Goal: Transaction & Acquisition: Download file/media

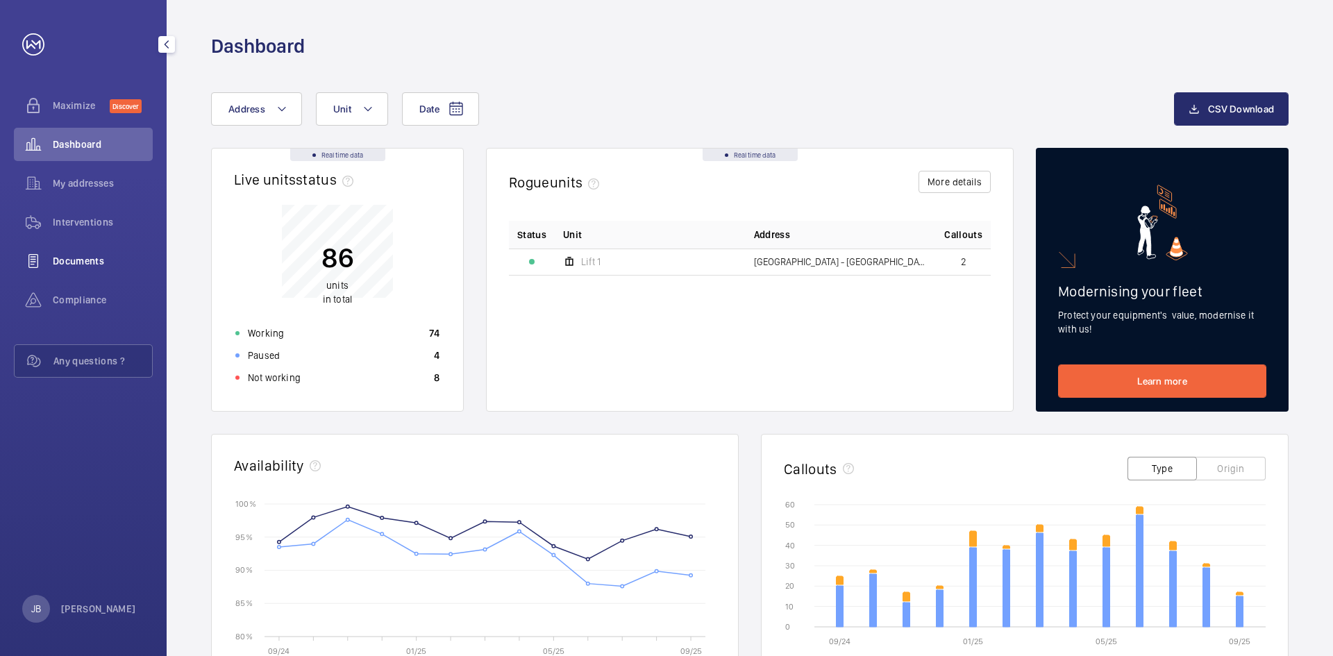
click at [99, 261] on span "Documents" at bounding box center [103, 261] width 100 height 14
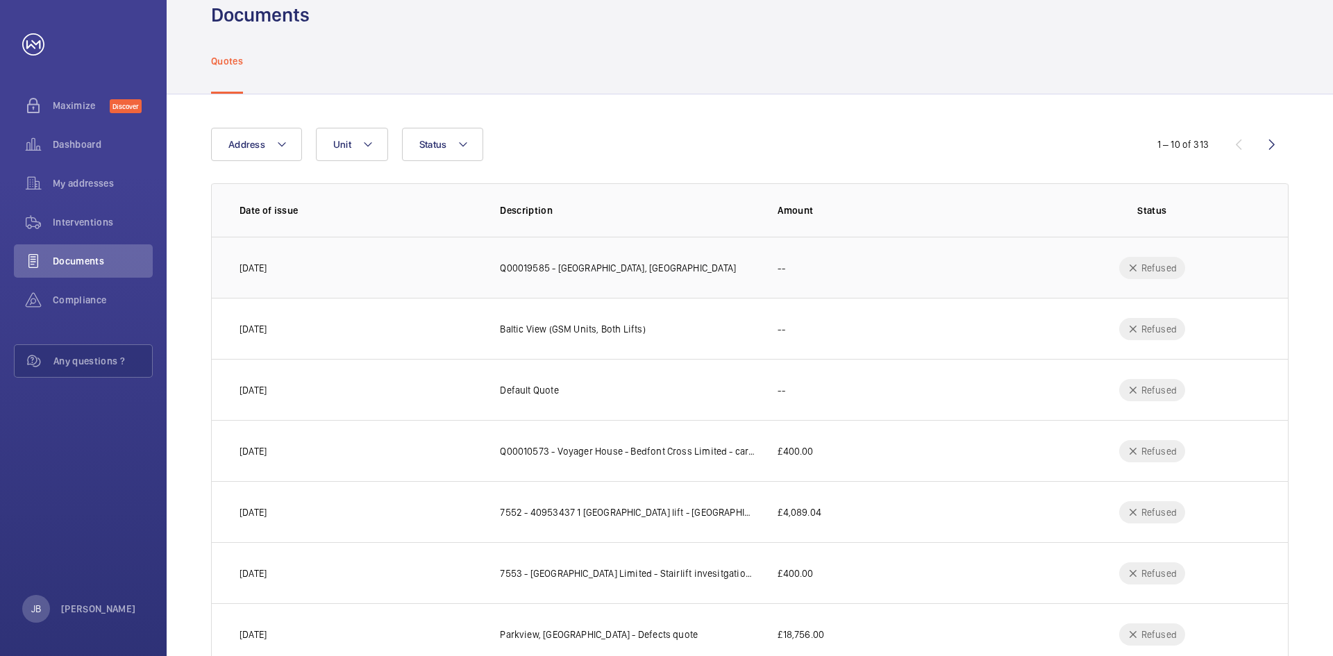
scroll to position [28, 0]
click at [287, 145] on button "Address" at bounding box center [256, 146] width 91 height 33
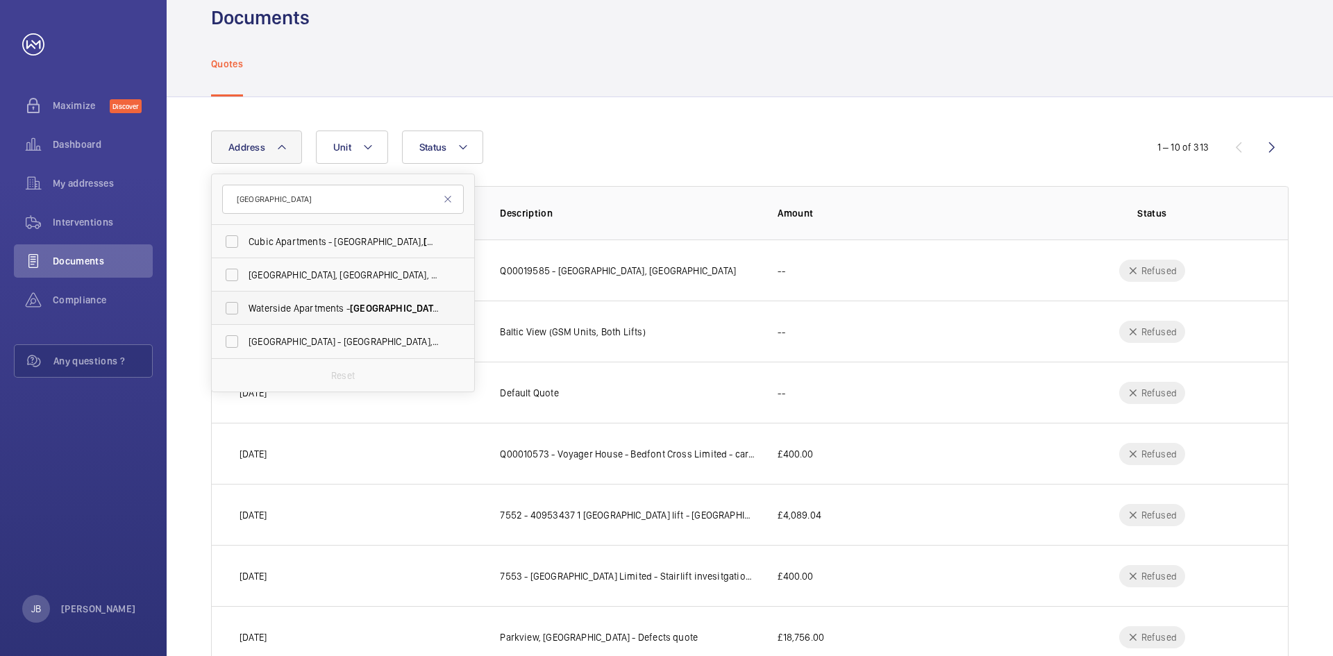
type input "[GEOGRAPHIC_DATA]"
click at [348, 305] on span "Waterside Apartments - Leeds [STREET_ADDRESS][PERSON_NAME]" at bounding box center [343, 308] width 191 height 14
click at [246, 305] on input "Waterside Apartments - Leeds [STREET_ADDRESS][PERSON_NAME]" at bounding box center [232, 308] width 28 height 28
checkbox input "true"
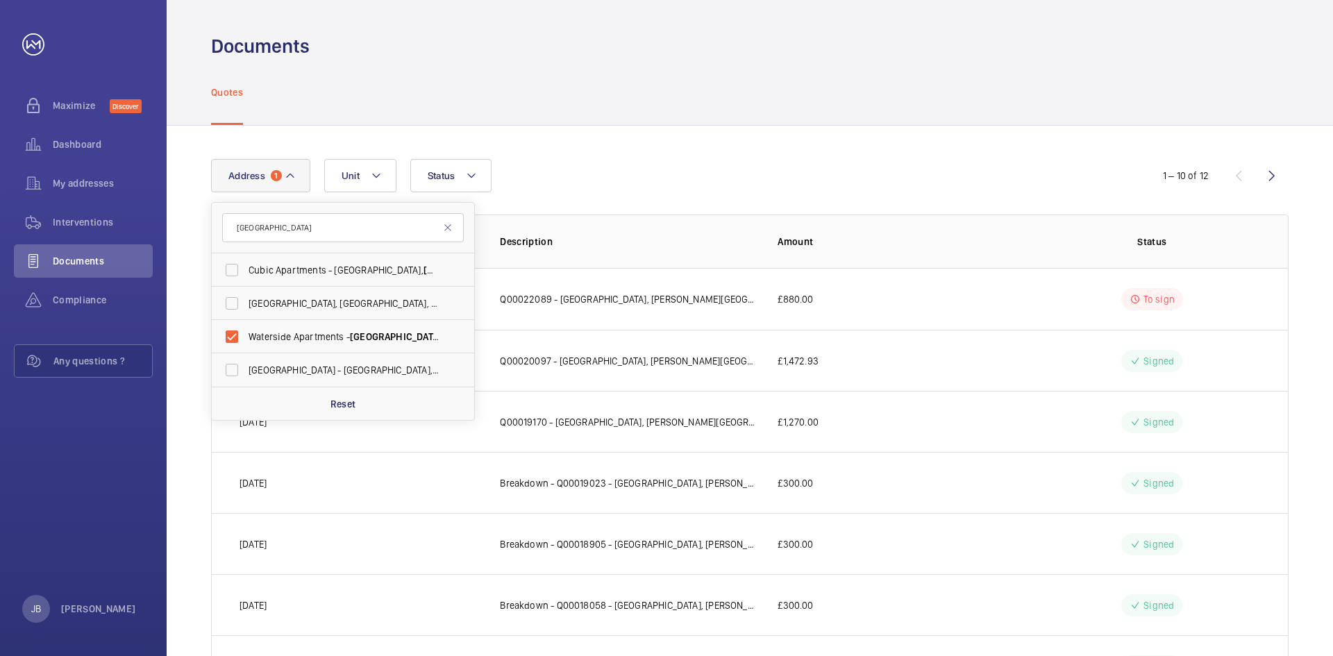
click at [962, 93] on div "Quotes" at bounding box center [749, 92] width 1077 height 66
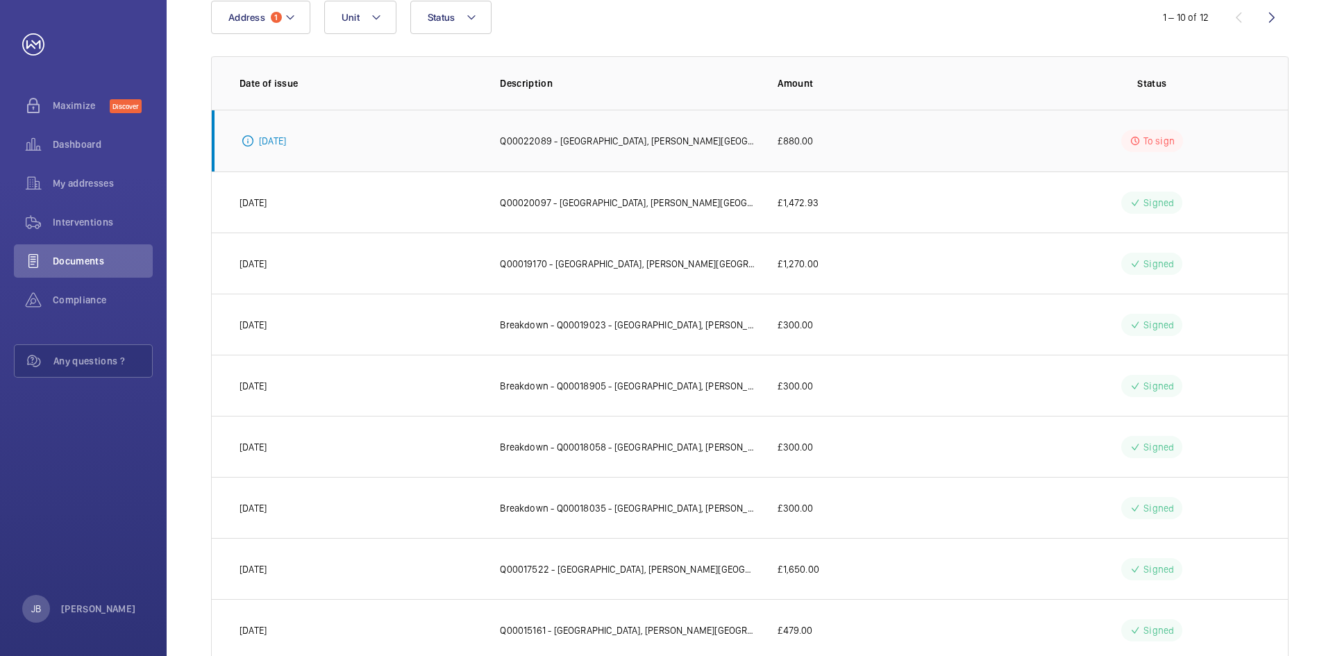
scroll to position [160, 0]
click at [579, 379] on p "Breakdown - Q00018905 - [GEOGRAPHIC_DATA], [PERSON_NAME][GEOGRAPHIC_DATA] - Duk…" at bounding box center [627, 385] width 255 height 14
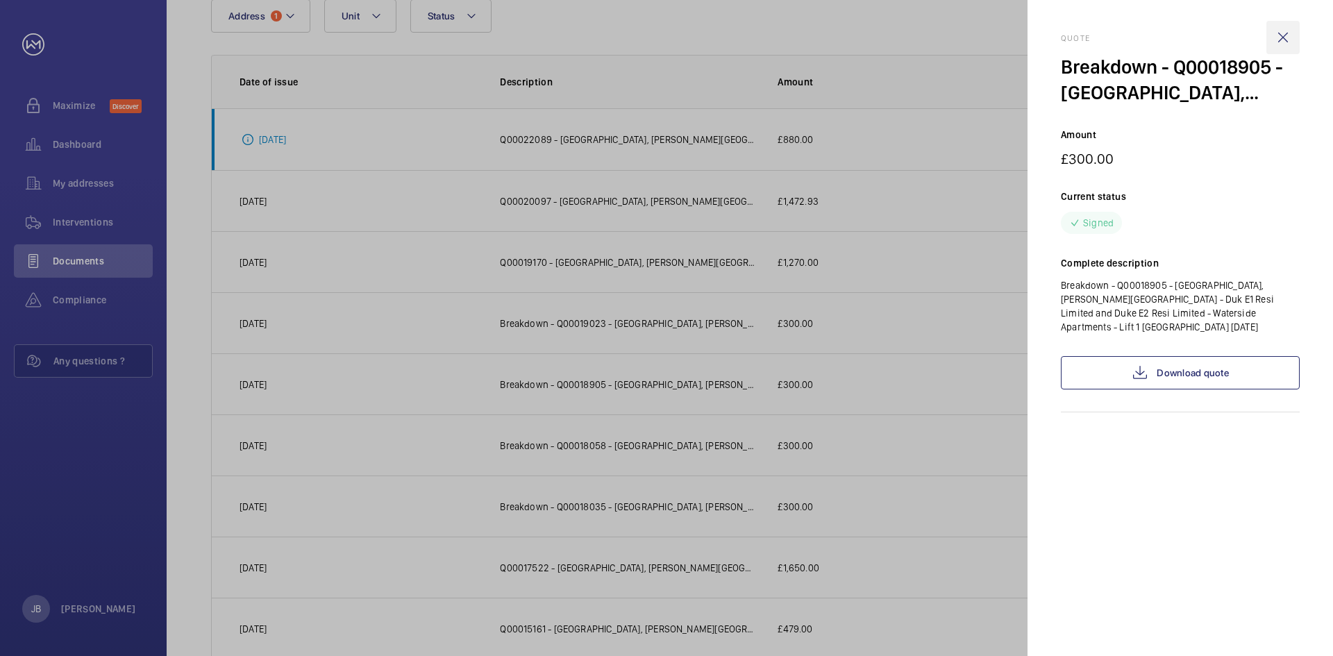
click at [1281, 37] on wm-front-icon-button at bounding box center [1282, 37] width 33 height 33
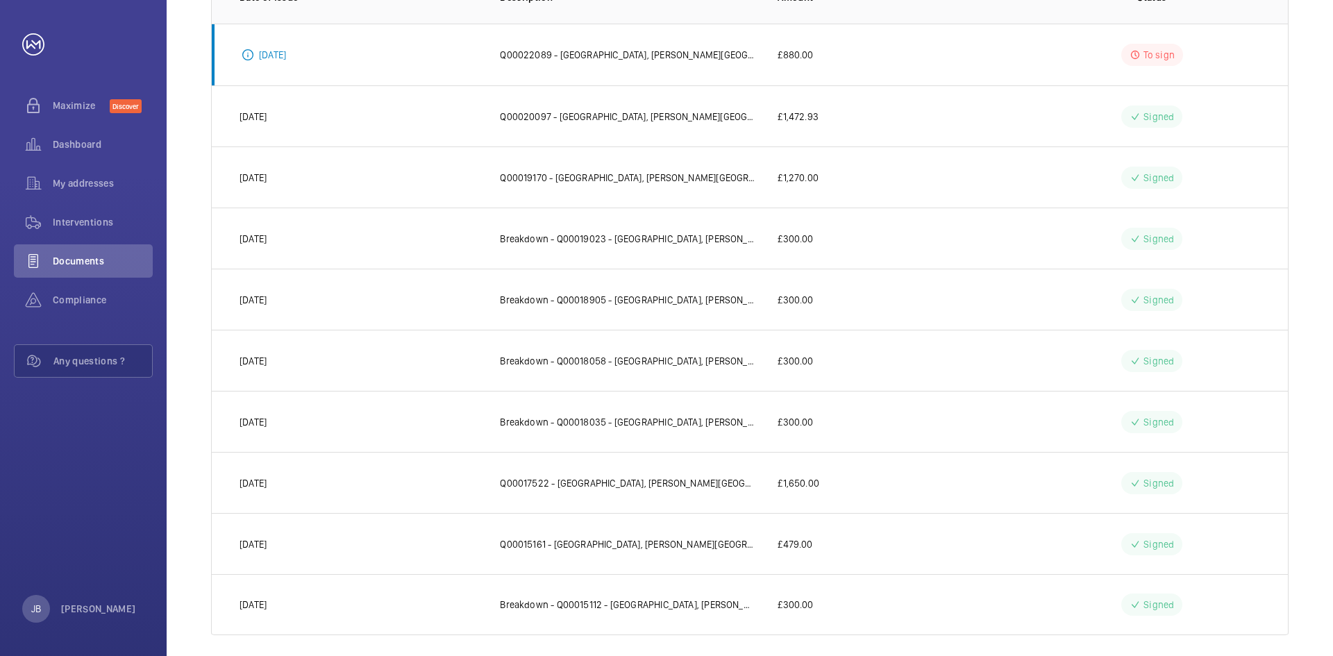
scroll to position [247, 0]
drag, startPoint x: 1328, startPoint y: 378, endPoint x: 1328, endPoint y: 430, distance: 52.1
click at [1328, 430] on div "Address 1 Unit Status 1 – 10 of 12 Date of issue Description Amount Status [DAT…" at bounding box center [750, 272] width 1166 height 787
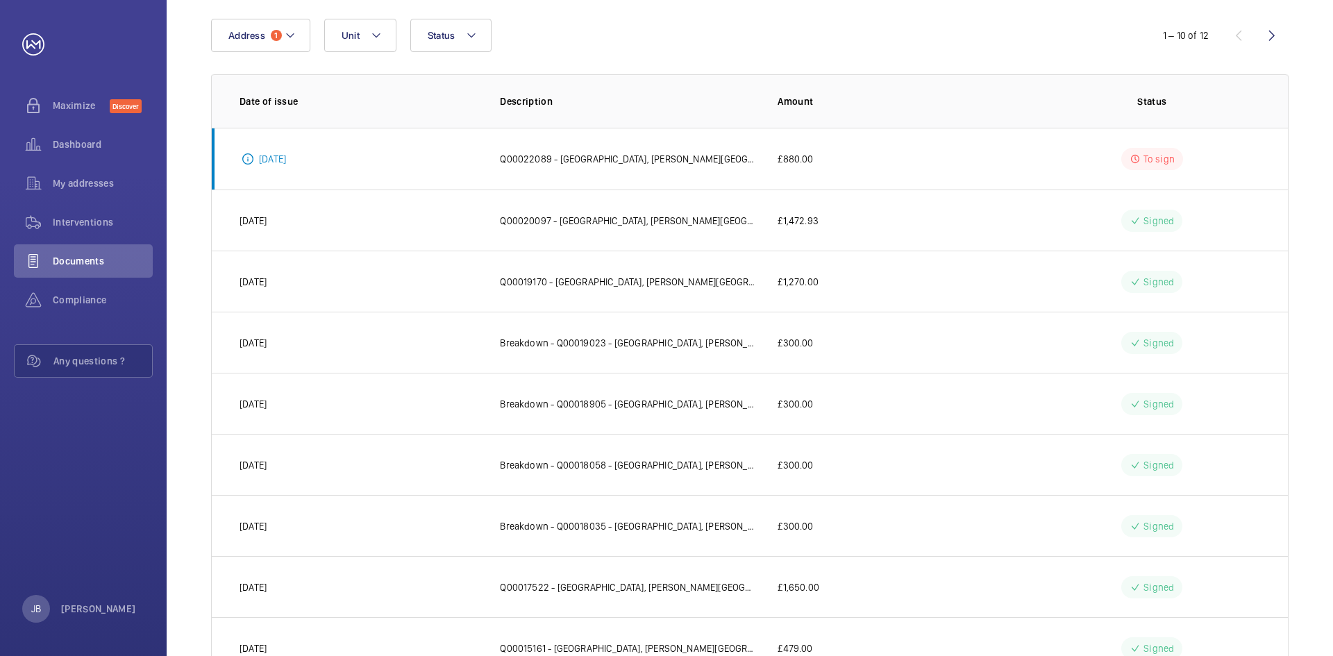
scroll to position [140, 0]
click at [1281, 33] on wm-front-icon-button at bounding box center [1271, 35] width 33 height 33
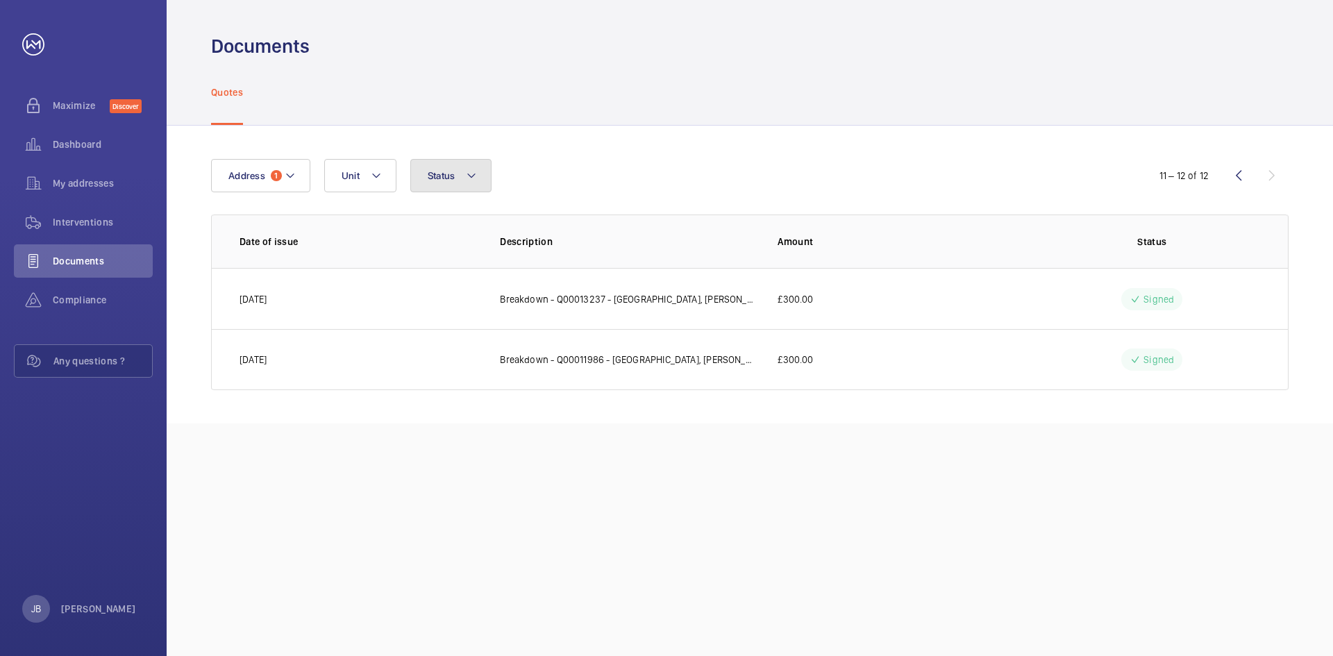
click at [439, 185] on button "Status" at bounding box center [451, 175] width 82 height 33
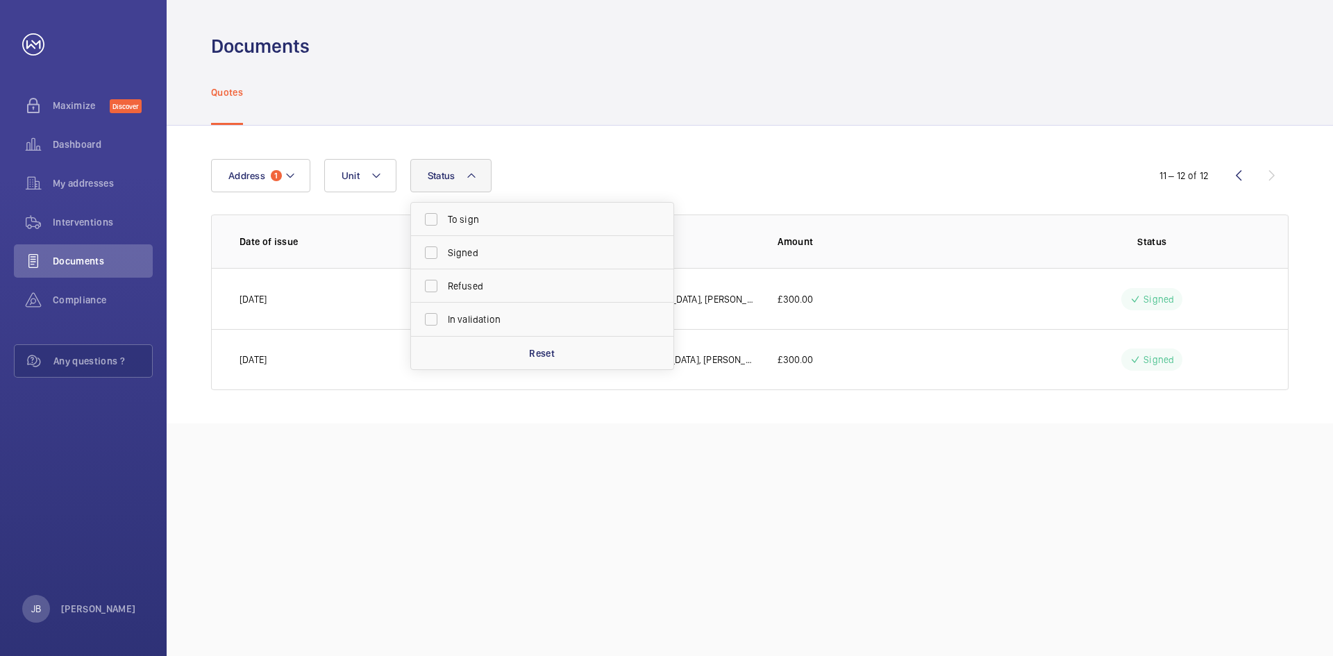
click at [439, 185] on button "Status" at bounding box center [451, 175] width 82 height 33
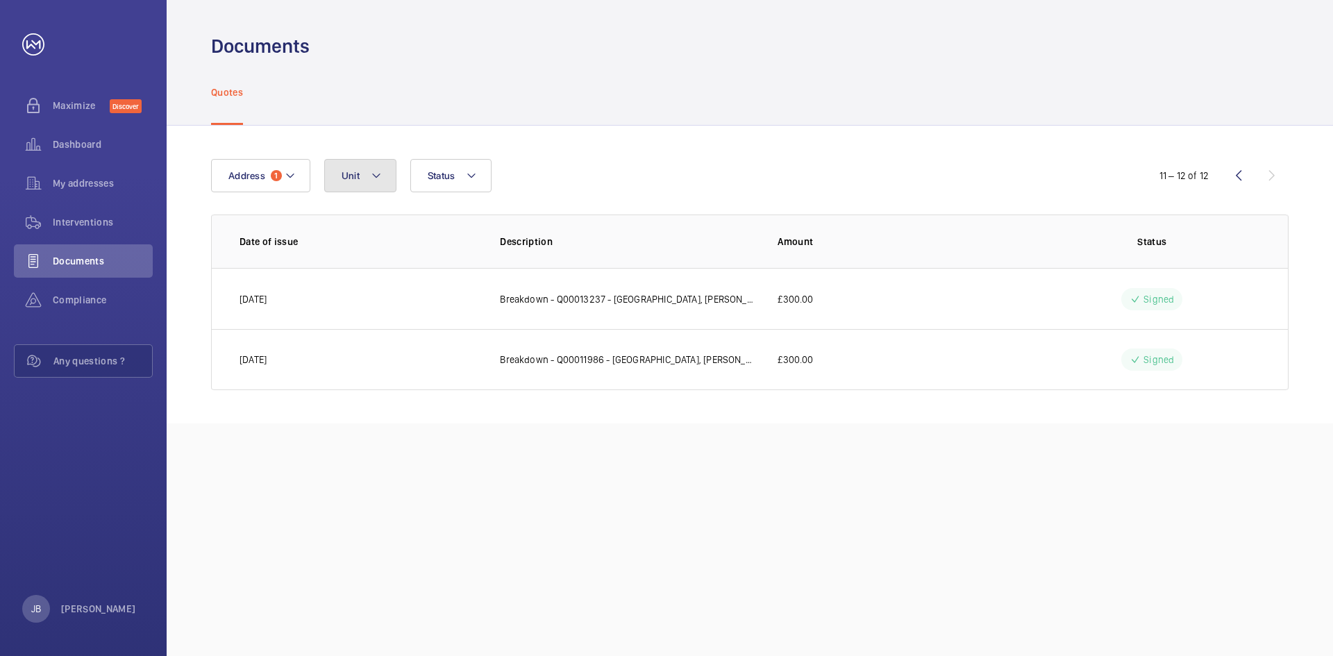
click at [380, 183] on mat-icon at bounding box center [376, 175] width 11 height 17
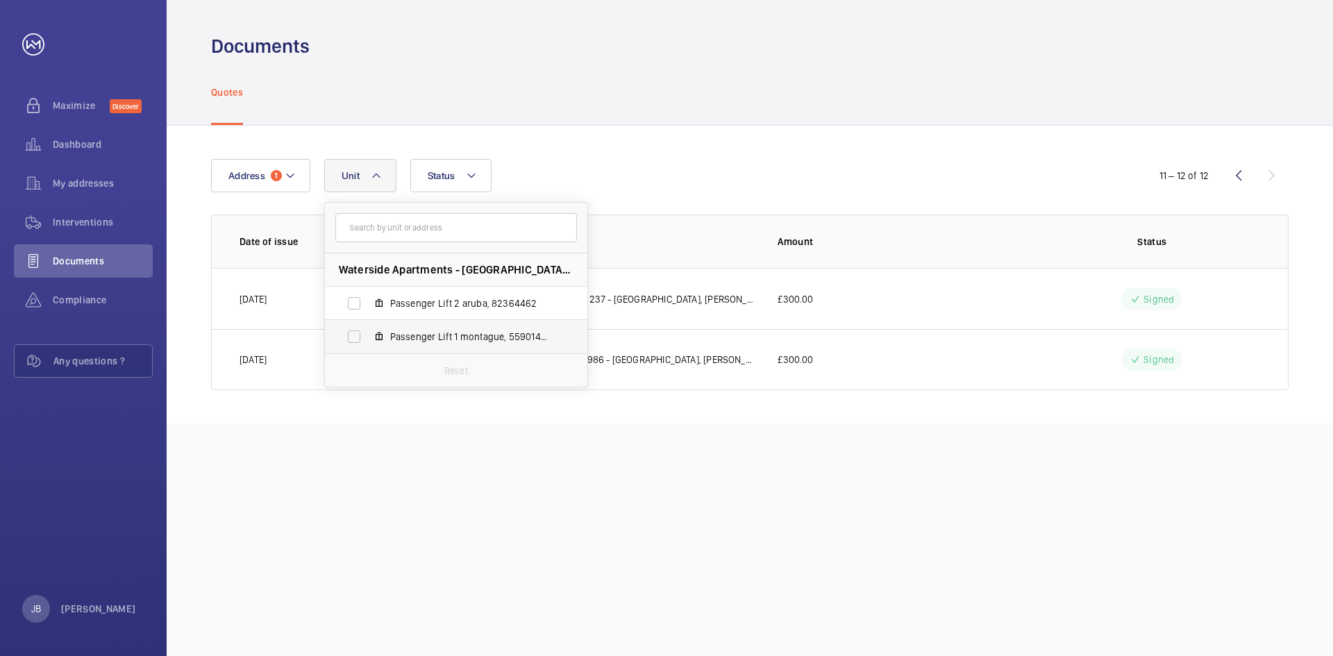
click at [459, 332] on span "Passenger Lift 1 montague, 55901479" at bounding box center [470, 337] width 161 height 14
click at [368, 332] on input "Passenger Lift 1 montague, 55901479" at bounding box center [354, 337] width 28 height 28
checkbox input "true"
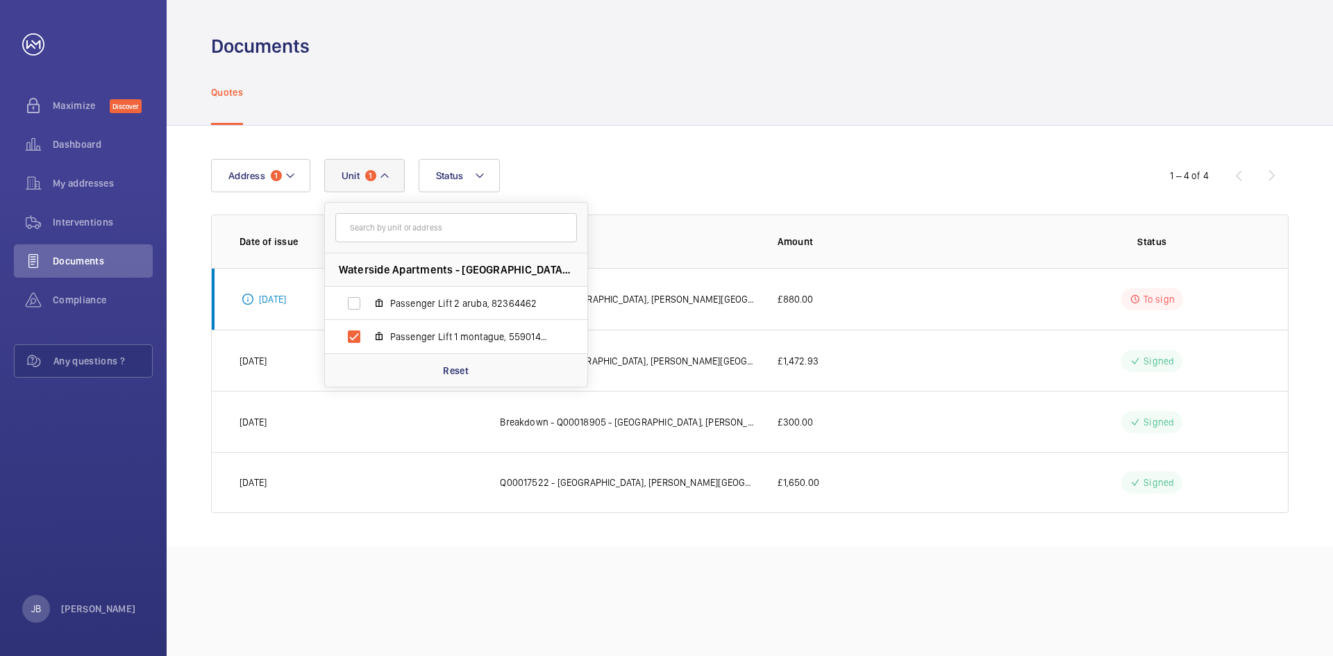
click at [775, 153] on div "Address [STREET_ADDRESS][PERSON_NAME] Passenger Lift [GEOGRAPHIC_DATA] Passenge…" at bounding box center [750, 336] width 1166 height 421
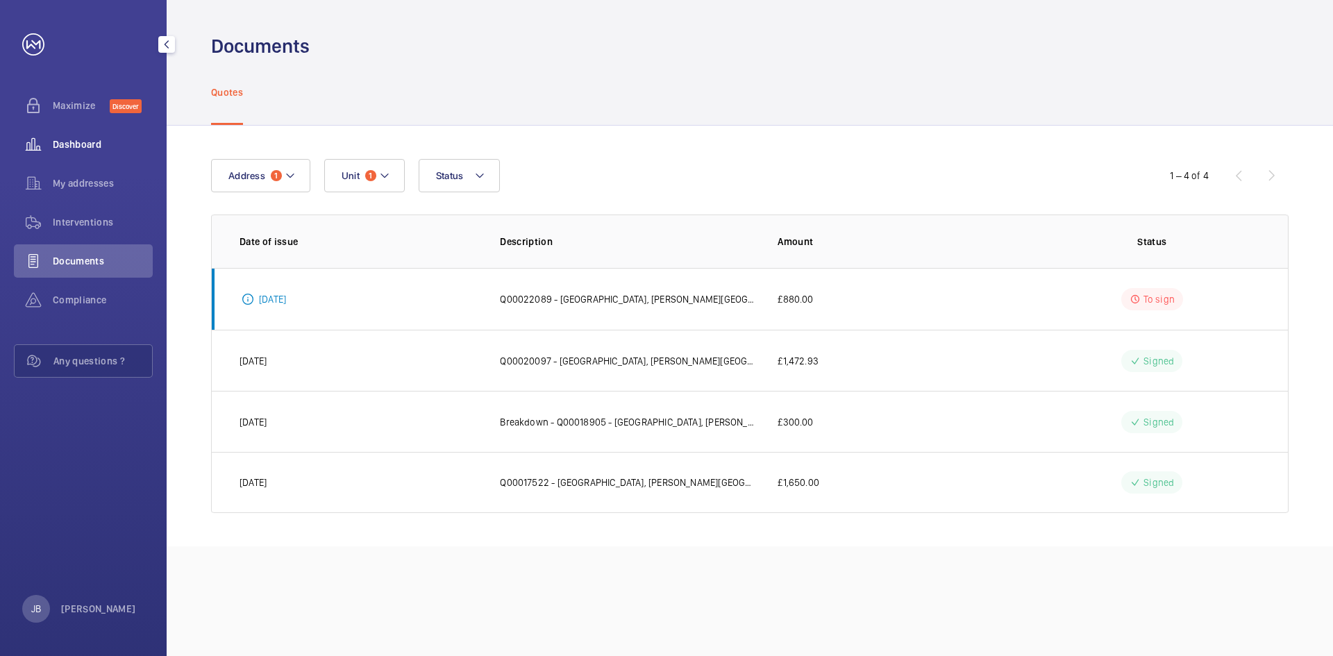
click at [84, 159] on div "Dashboard" at bounding box center [83, 144] width 139 height 33
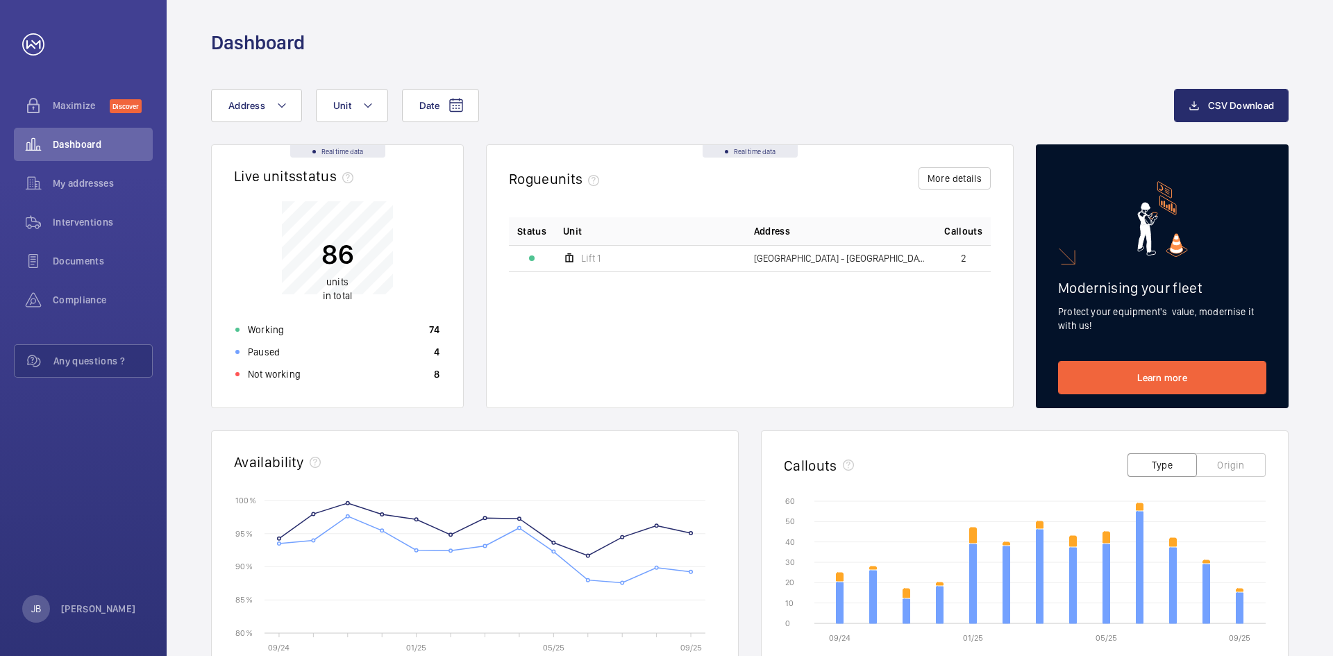
scroll to position [4, 0]
click at [69, 224] on span "Interventions" at bounding box center [103, 222] width 100 height 14
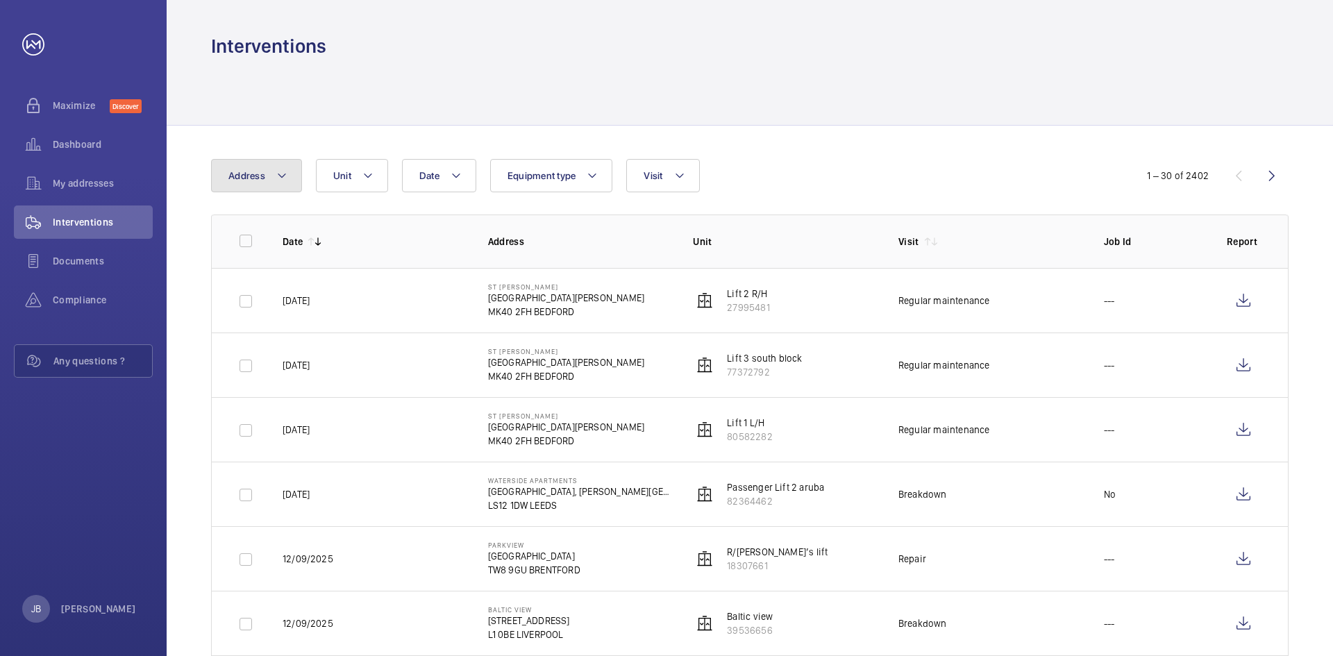
click at [280, 174] on mat-icon at bounding box center [281, 175] width 11 height 17
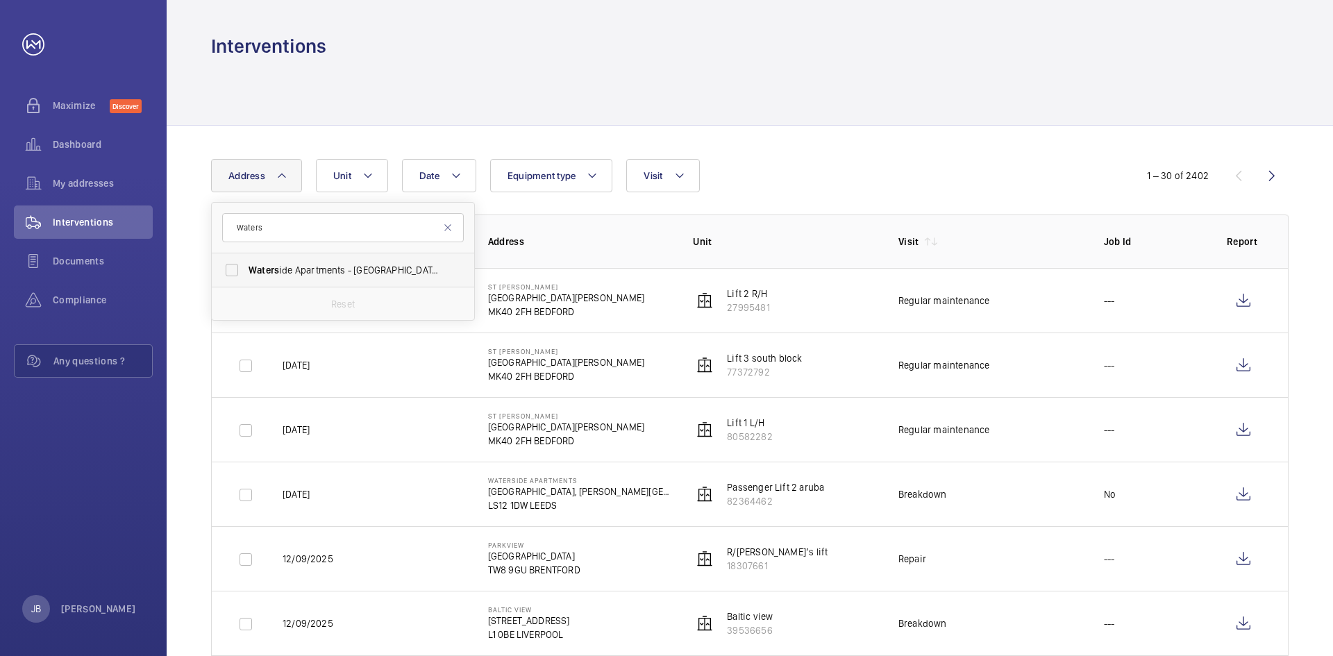
type input "Waters"
click at [346, 269] on span "Waters ide Apartments - [GEOGRAPHIC_DATA] ide Apartments, [PERSON_NAME][STREET_…" at bounding box center [343, 270] width 191 height 14
click at [246, 269] on input "Waters ide Apartments - [GEOGRAPHIC_DATA] ide Apartments, [PERSON_NAME][STREET_…" at bounding box center [232, 270] width 28 height 28
checkbox input "true"
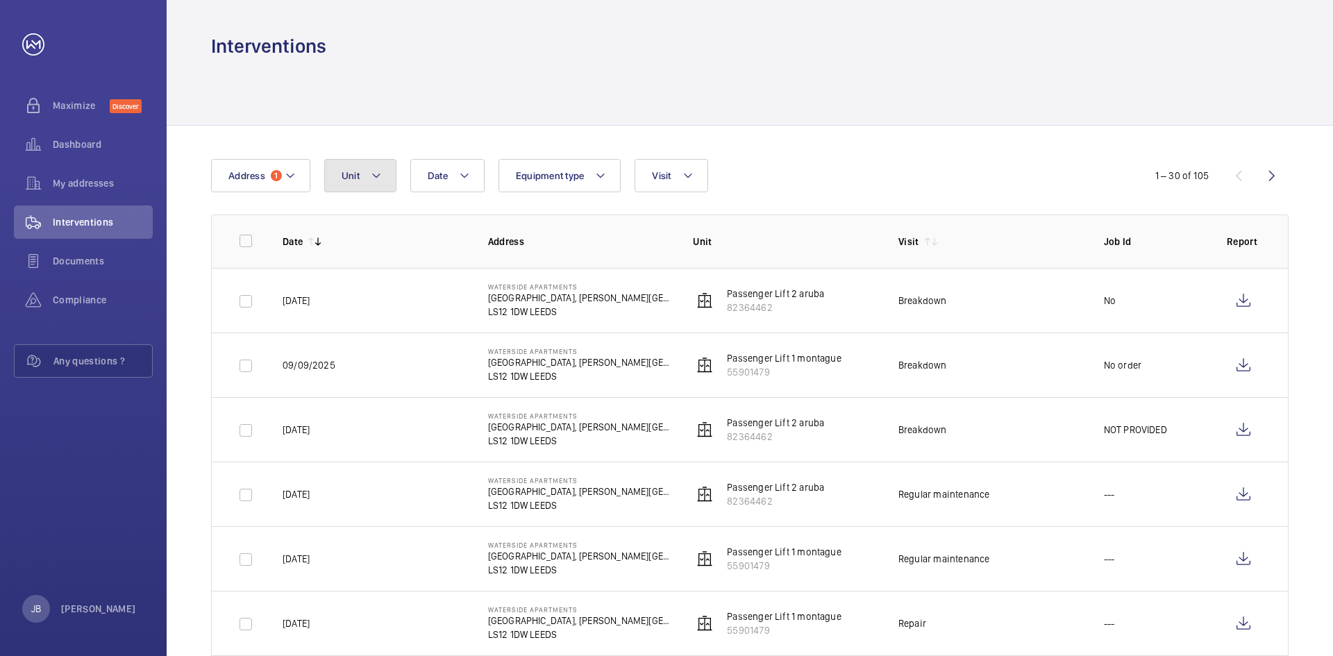
click at [362, 171] on button "Unit" at bounding box center [360, 175] width 72 height 33
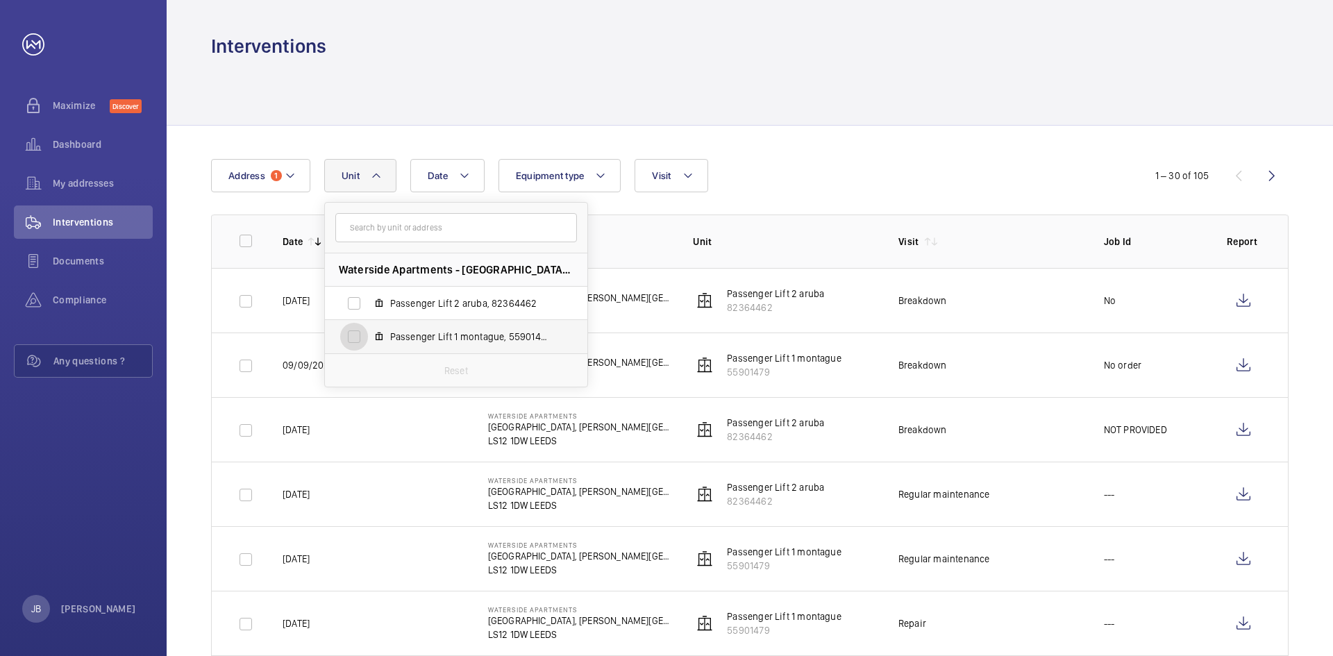
click at [355, 339] on input "Passenger Lift 1 montague, 55901479" at bounding box center [354, 337] width 28 height 28
checkbox input "true"
click at [948, 168] on div "Date Address [STREET_ADDRESS][GEOGRAPHIC_DATA][PERSON_NAME] Passenger Lift 1 mo…" at bounding box center [666, 175] width 911 height 33
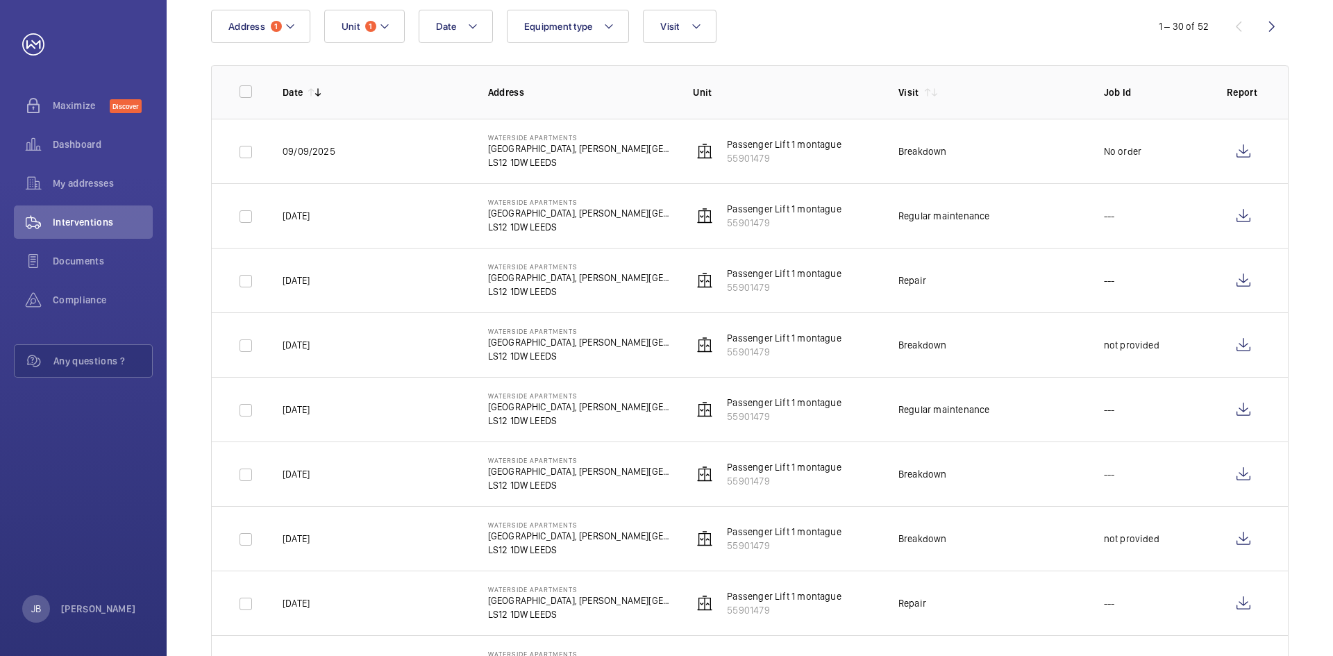
scroll to position [149, 0]
click at [1236, 149] on wm-front-icon-button at bounding box center [1242, 151] width 33 height 33
click at [1240, 221] on wm-front-icon-button at bounding box center [1242, 216] width 33 height 33
click at [1238, 282] on wm-front-icon-button at bounding box center [1242, 280] width 33 height 33
click at [1247, 345] on wm-front-icon-button at bounding box center [1242, 345] width 33 height 33
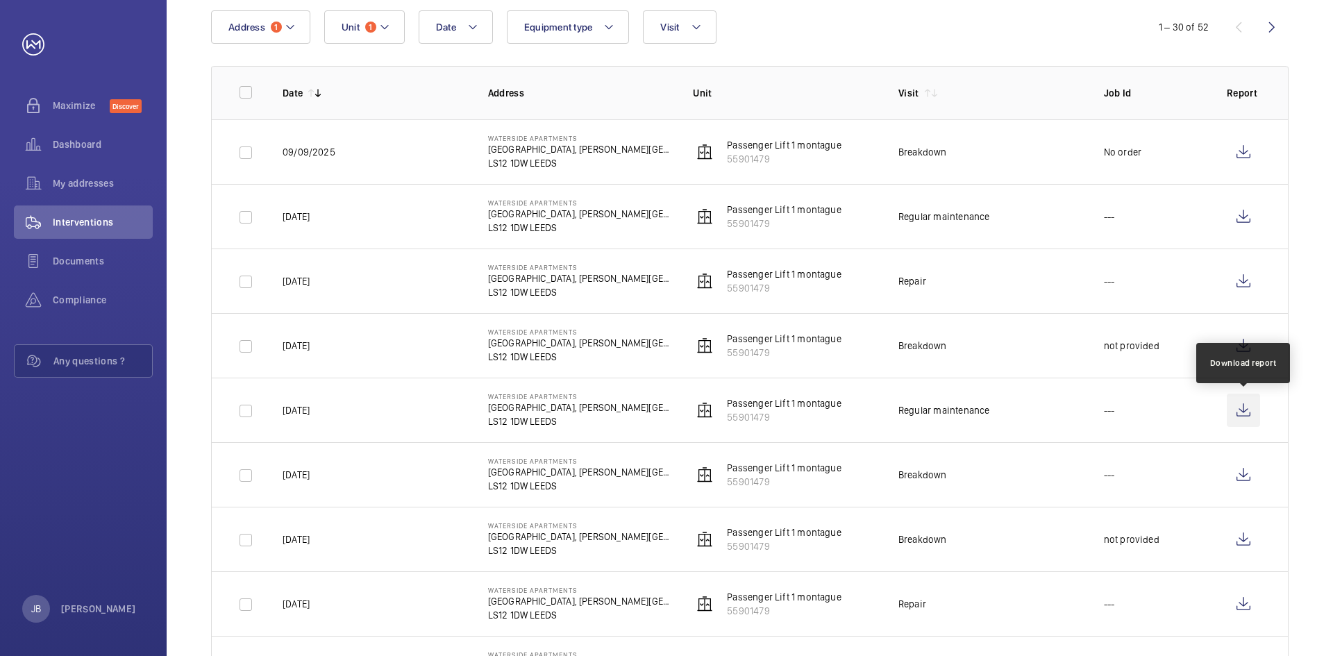
click at [1241, 411] on wm-front-icon-button at bounding box center [1242, 410] width 33 height 33
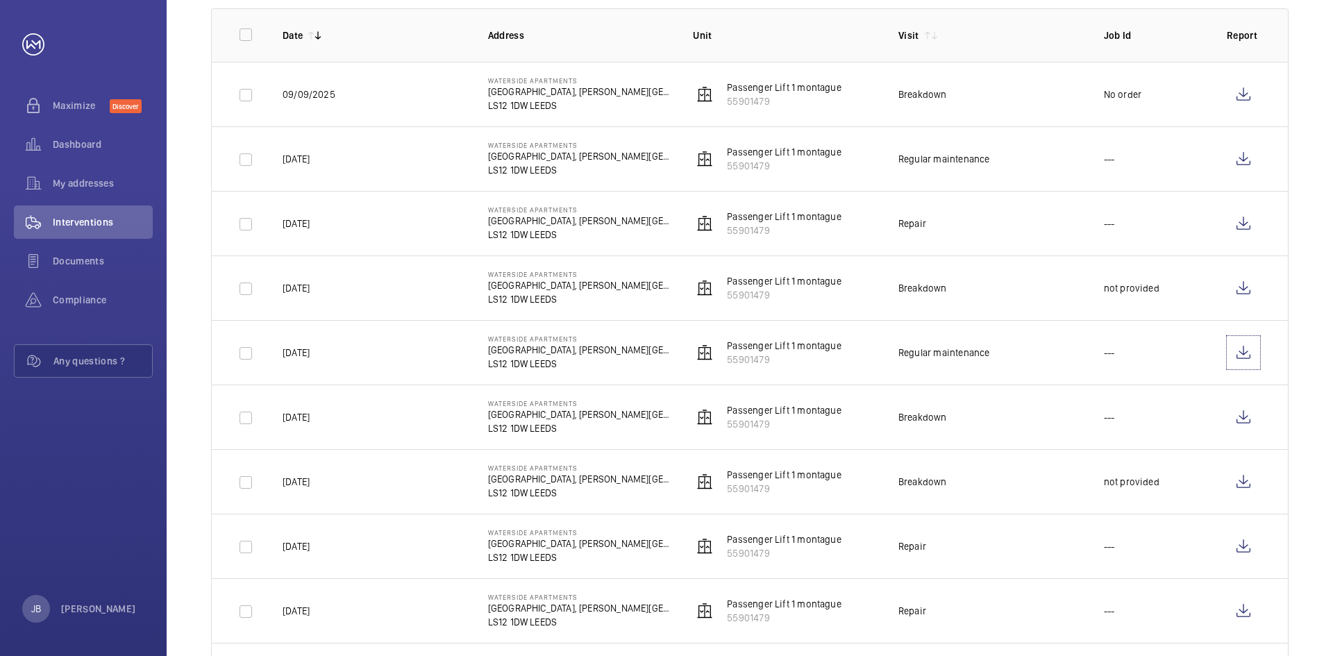
scroll to position [209, 0]
click at [1249, 421] on wm-front-icon-button at bounding box center [1242, 414] width 33 height 33
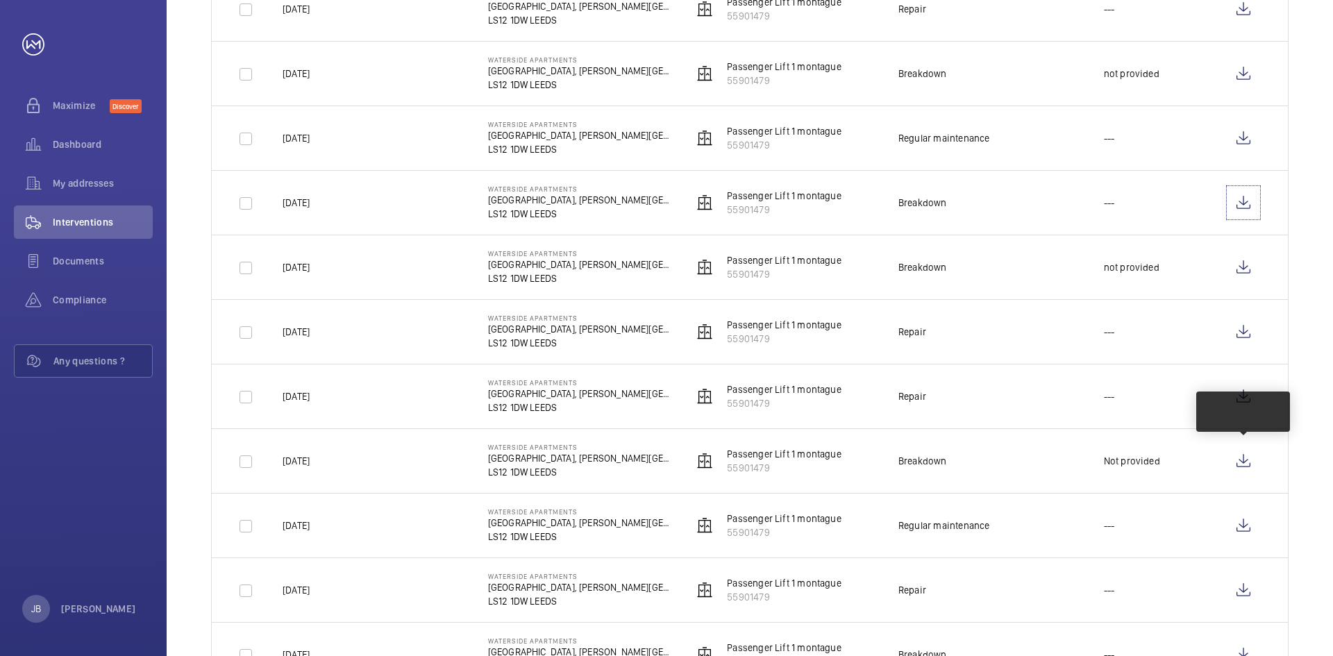
scroll to position [423, 0]
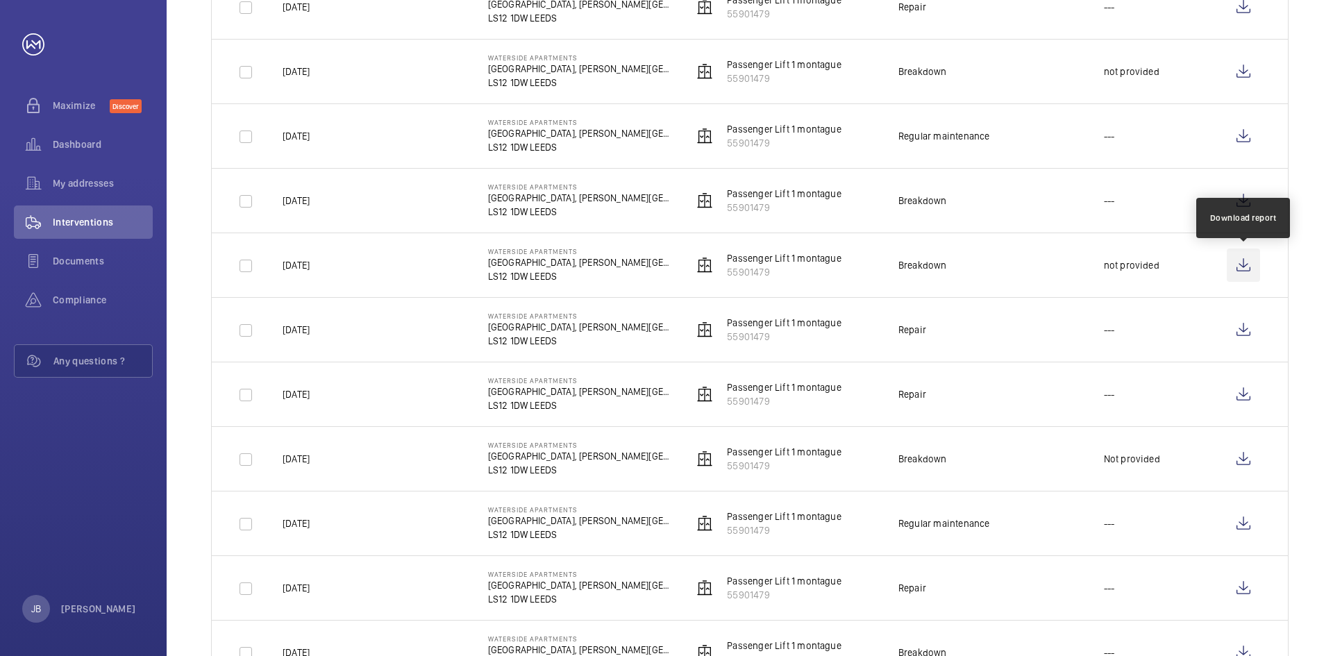
click at [1242, 269] on wm-front-icon-button at bounding box center [1242, 264] width 33 height 33
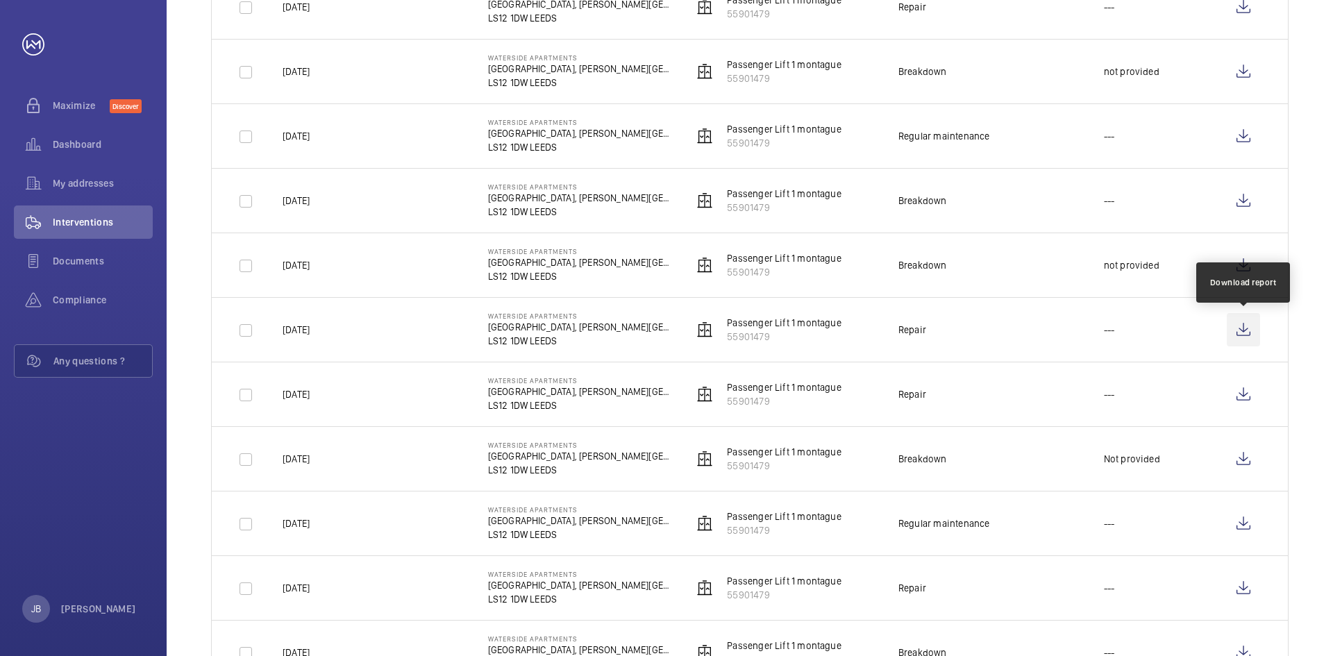
click at [1240, 328] on wm-front-icon-button at bounding box center [1242, 329] width 33 height 33
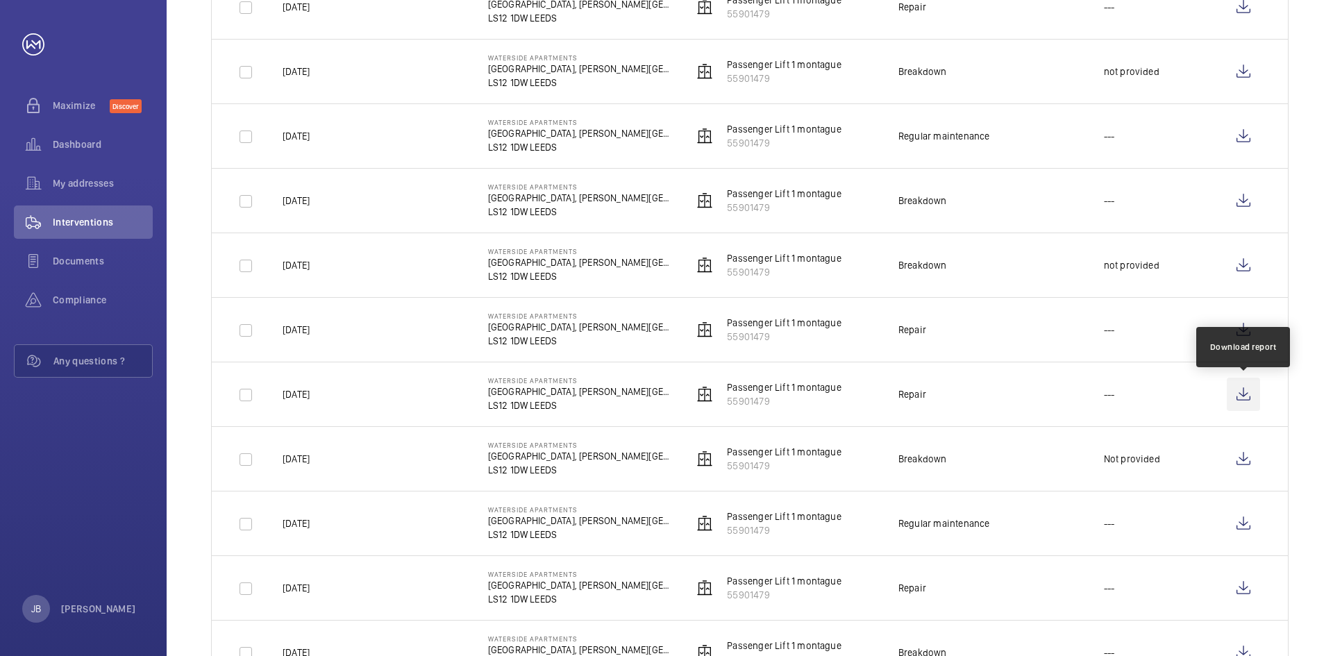
click at [1238, 394] on wm-front-icon-button at bounding box center [1242, 394] width 33 height 33
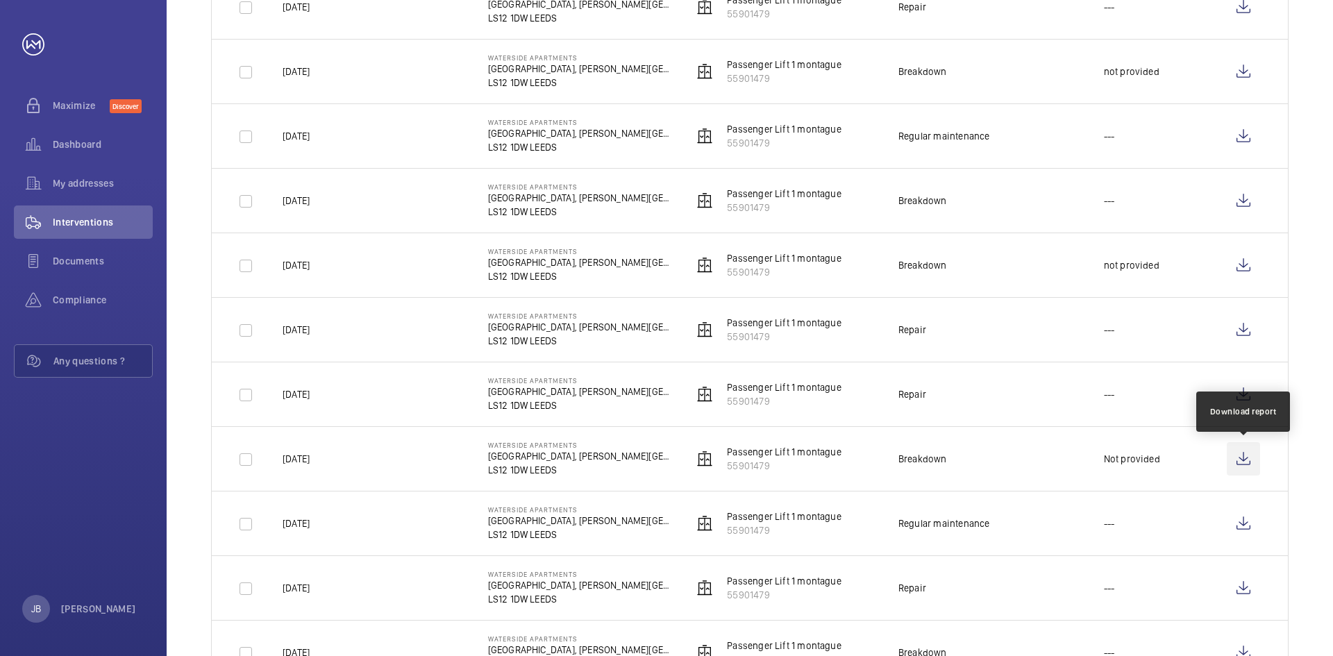
click at [1245, 467] on wm-front-icon-button at bounding box center [1242, 458] width 33 height 33
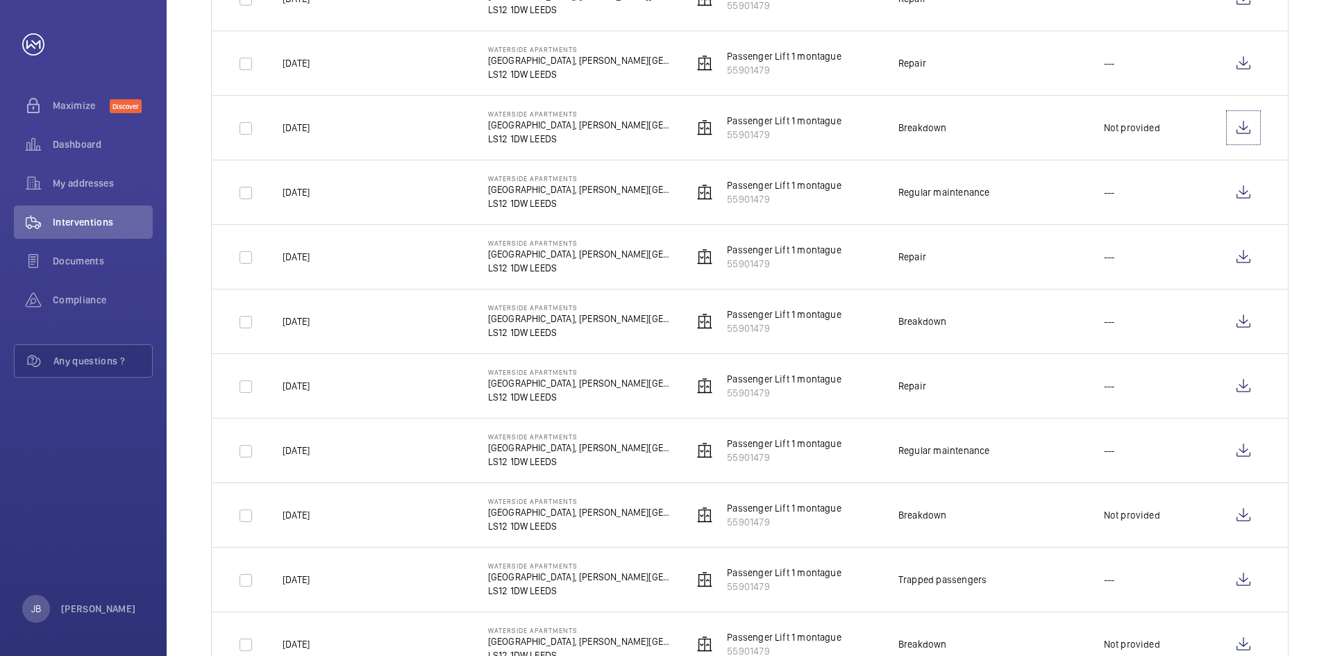
scroll to position [757, 0]
click at [1233, 192] on wm-front-icon-button at bounding box center [1242, 189] width 33 height 33
click at [1246, 254] on wm-front-icon-button at bounding box center [1242, 253] width 33 height 33
click at [1234, 312] on wm-front-icon-button at bounding box center [1242, 318] width 33 height 33
click at [1241, 385] on wm-front-icon-button at bounding box center [1242, 382] width 33 height 33
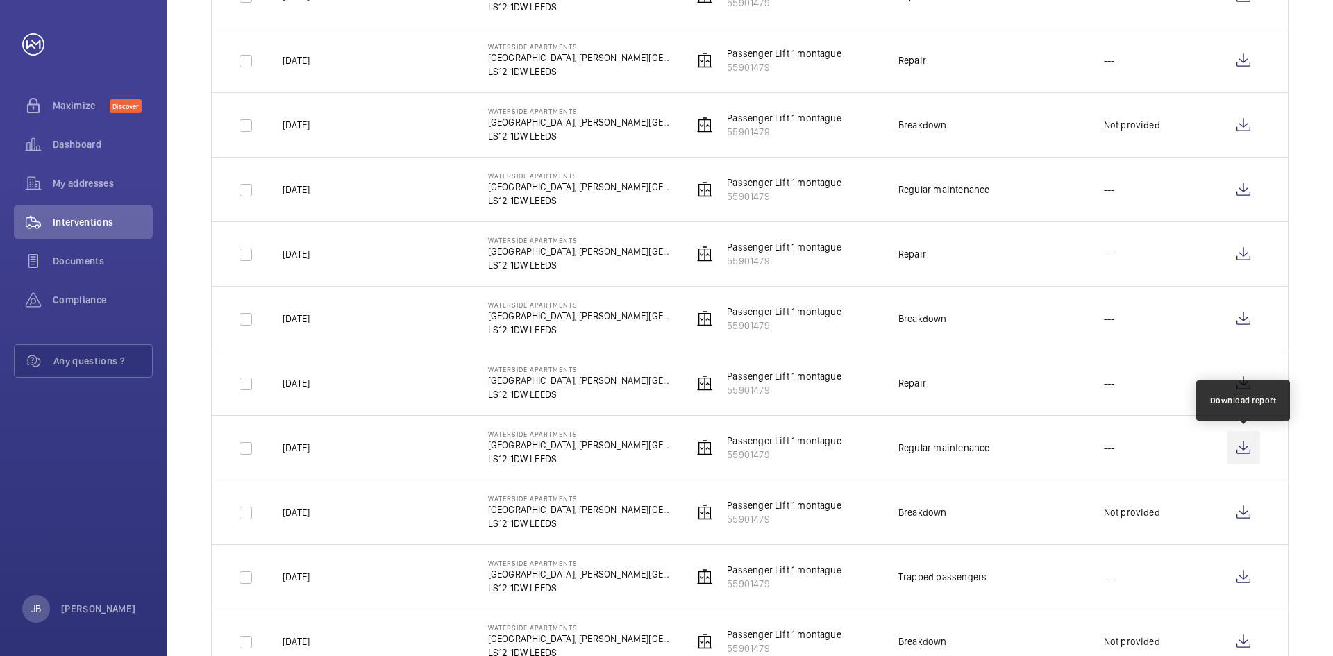
click at [1242, 444] on wm-front-icon-button at bounding box center [1242, 447] width 33 height 33
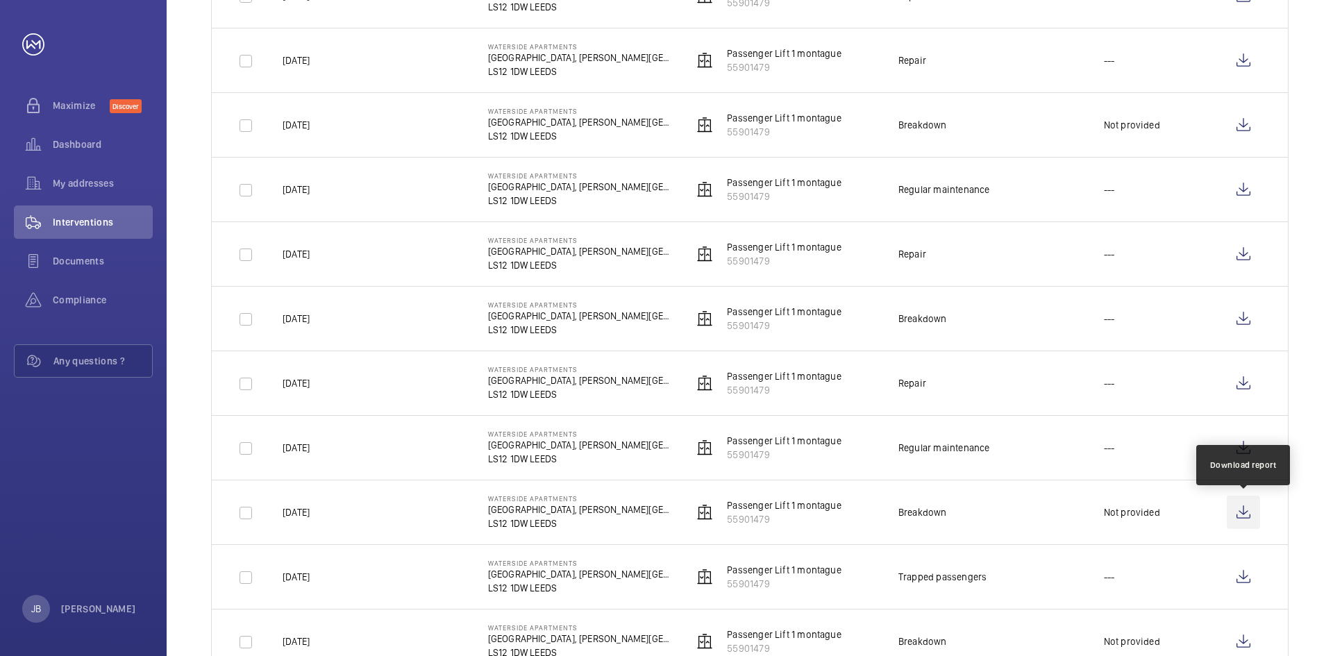
click at [1249, 524] on wm-front-icon-button at bounding box center [1242, 512] width 33 height 33
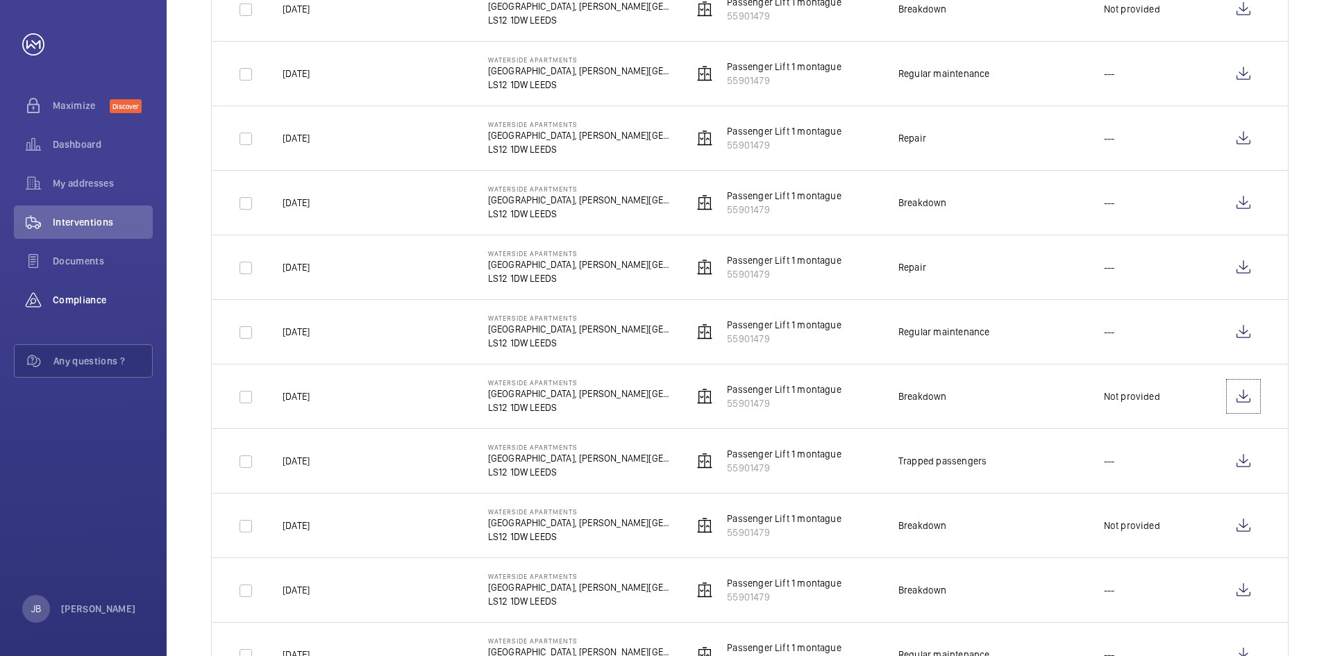
scroll to position [878, 0]
